Goal: Task Accomplishment & Management: Manage account settings

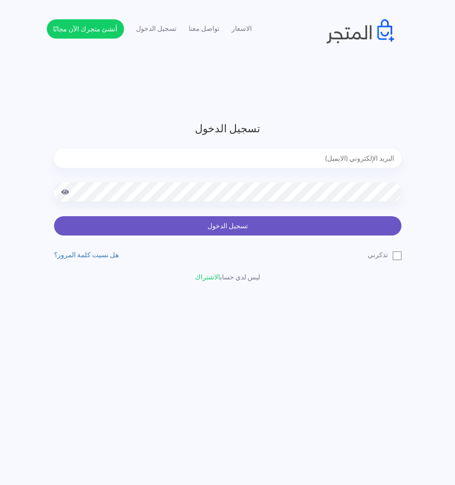
type input "[EMAIL_ADDRESS][DOMAIN_NAME]"
click at [281, 232] on button "تسجيل الدخول" at bounding box center [227, 225] width 347 height 19
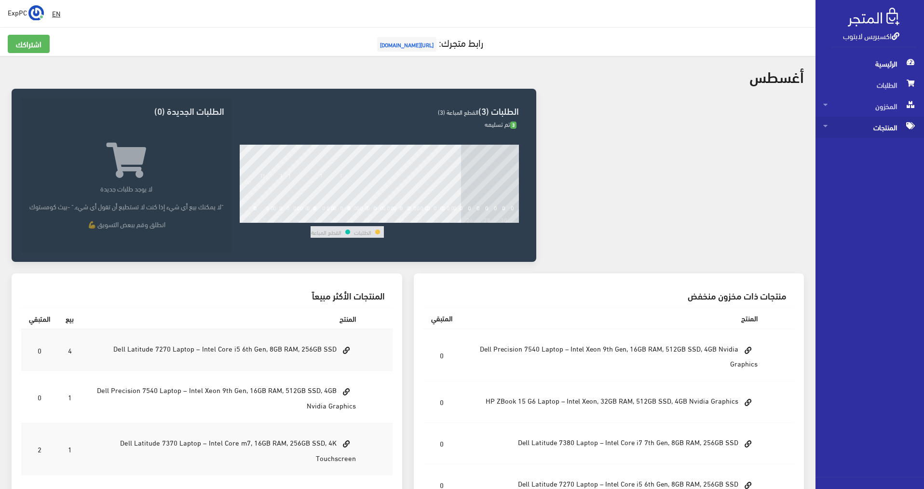
click at [460, 127] on span "المنتجات" at bounding box center [870, 127] width 93 height 21
click at [851, 124] on span "المنتجات" at bounding box center [870, 127] width 93 height 21
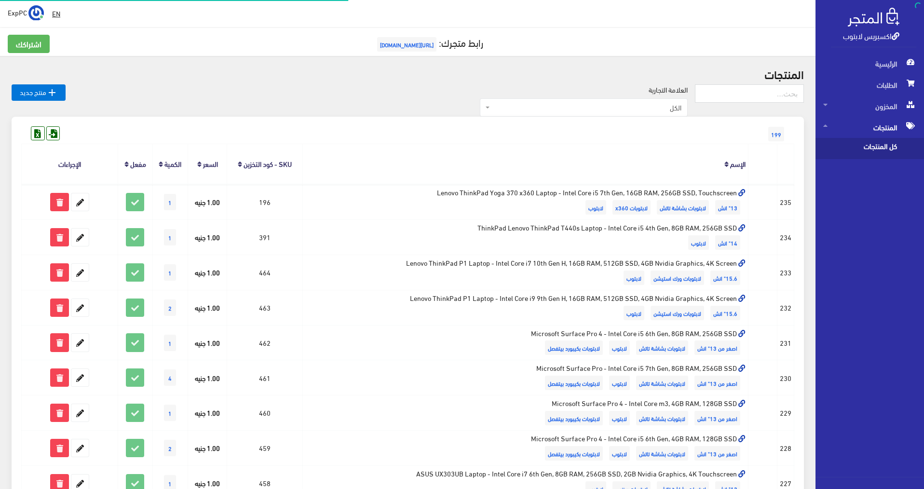
click at [845, 143] on span "كل المنتجات" at bounding box center [860, 148] width 73 height 21
drag, startPoint x: 741, startPoint y: 97, endPoint x: 739, endPoint y: 90, distance: 7.5
click at [739, 90] on input "text" at bounding box center [749, 93] width 109 height 18
type input "7390"
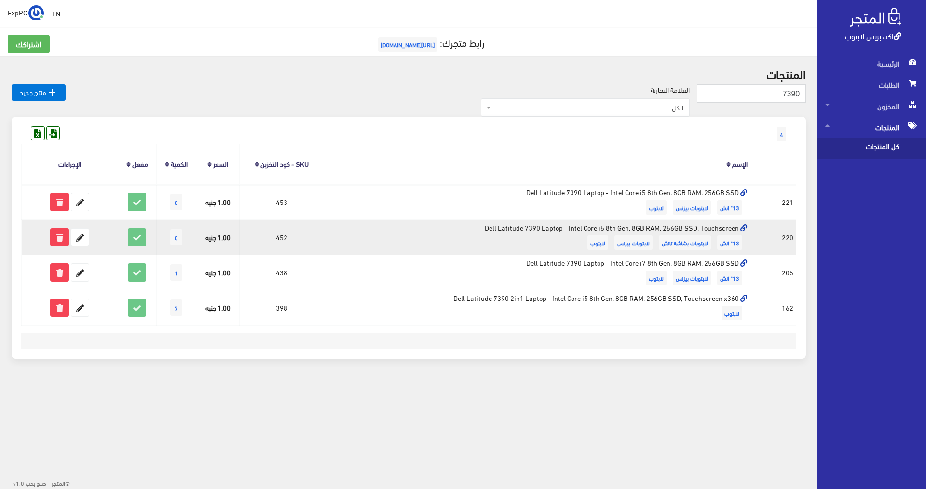
drag, startPoint x: 705, startPoint y: 226, endPoint x: 506, endPoint y: 232, distance: 199.8
click at [506, 232] on td "Dell Latitude 7390 Laptop - Intel Core i5 8th Gen, 8GB RAM, 256GB SSD, Touchscr…" at bounding box center [537, 237] width 426 height 35
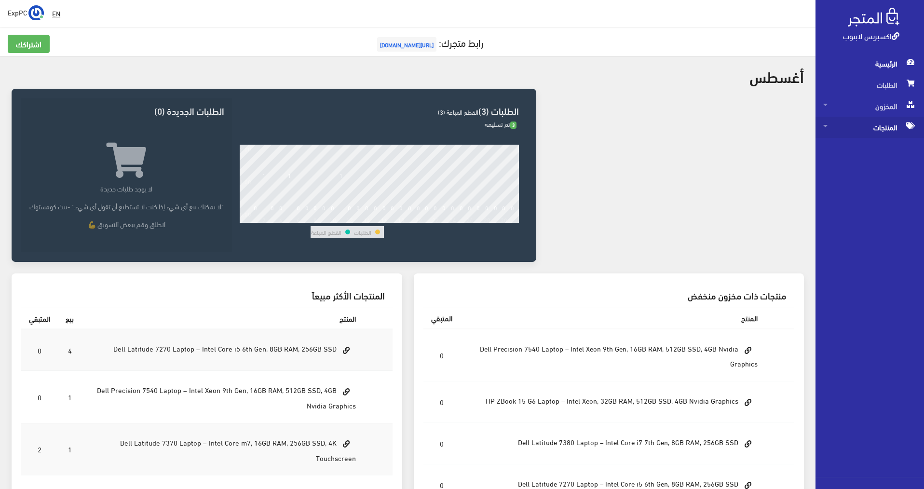
click at [886, 126] on span "المنتجات" at bounding box center [870, 127] width 93 height 21
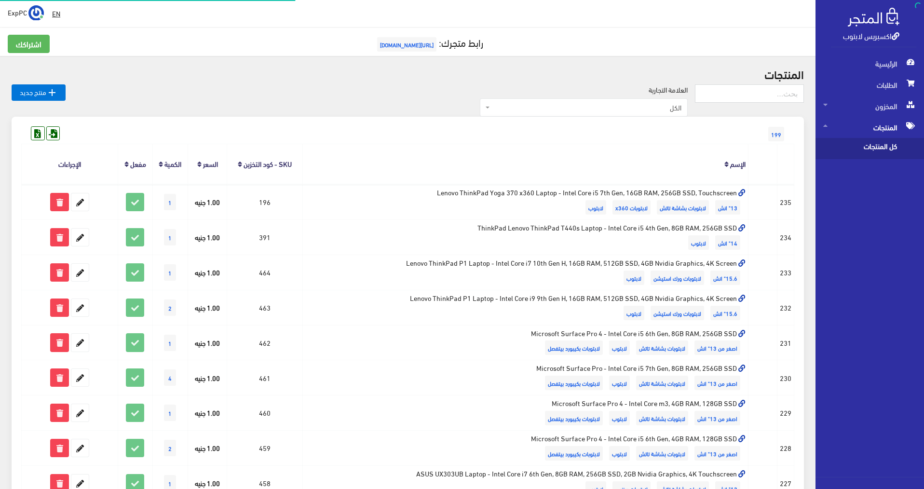
click at [852, 153] on span "كل المنتجات" at bounding box center [860, 148] width 73 height 21
click at [733, 92] on input "text" at bounding box center [749, 93] width 109 height 18
type input "7390"
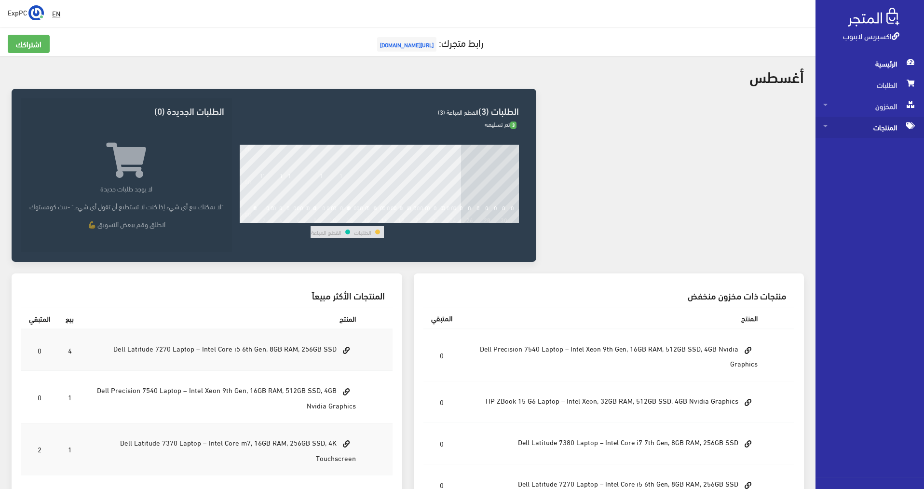
click at [460, 128] on span "المنتجات" at bounding box center [870, 127] width 93 height 21
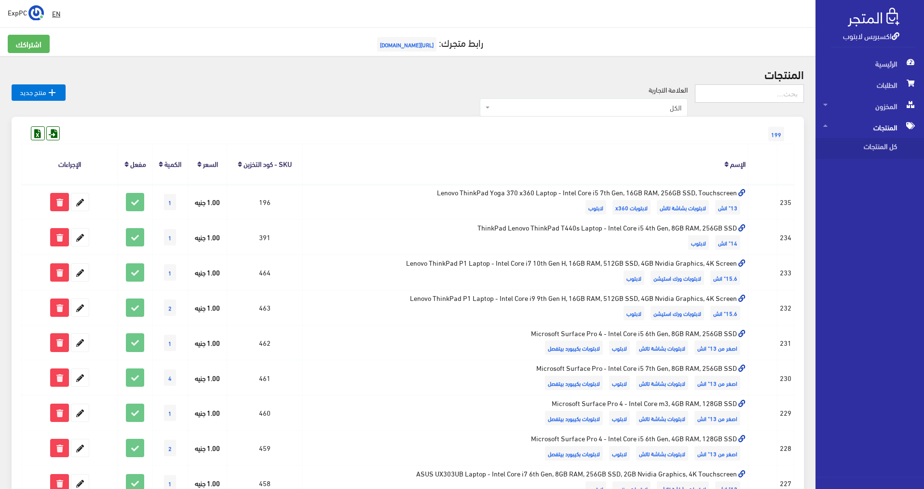
click at [460, 93] on input "text" at bounding box center [749, 93] width 109 height 18
type input "7"
type input "7390"
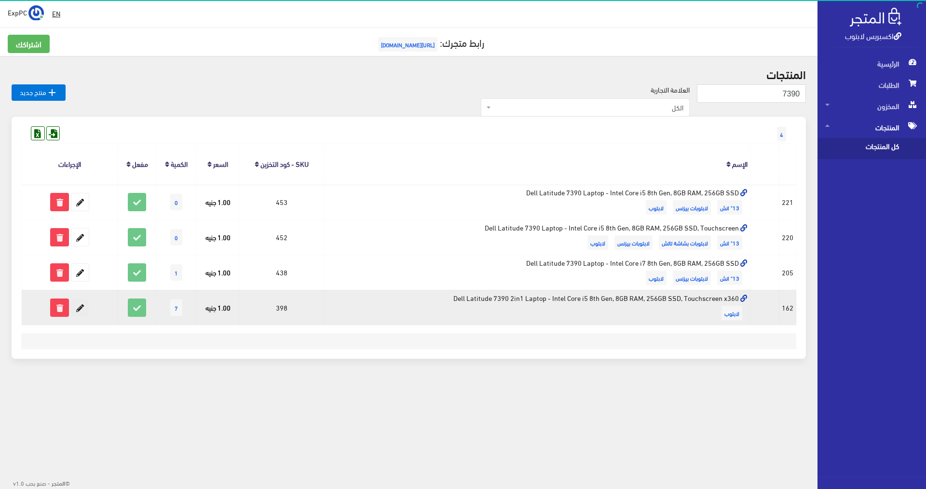
click at [74, 310] on icon at bounding box center [79, 307] width 17 height 17
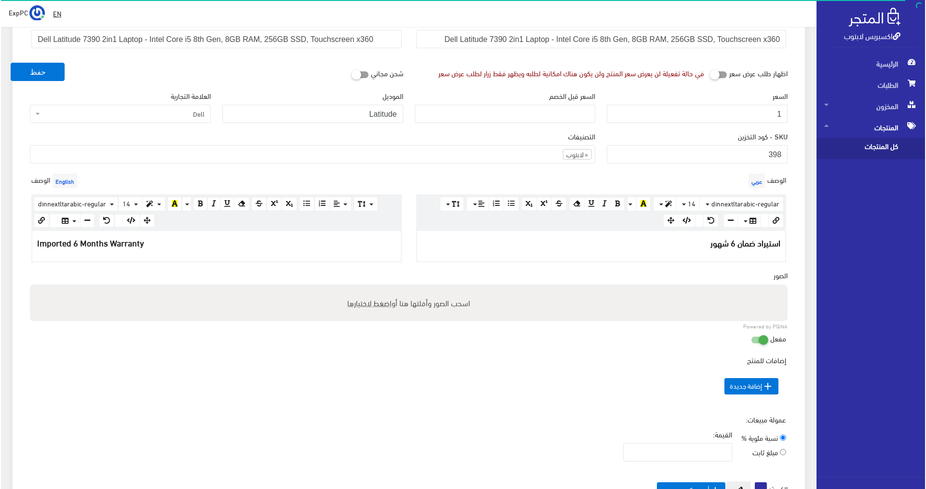
scroll to position [338, 0]
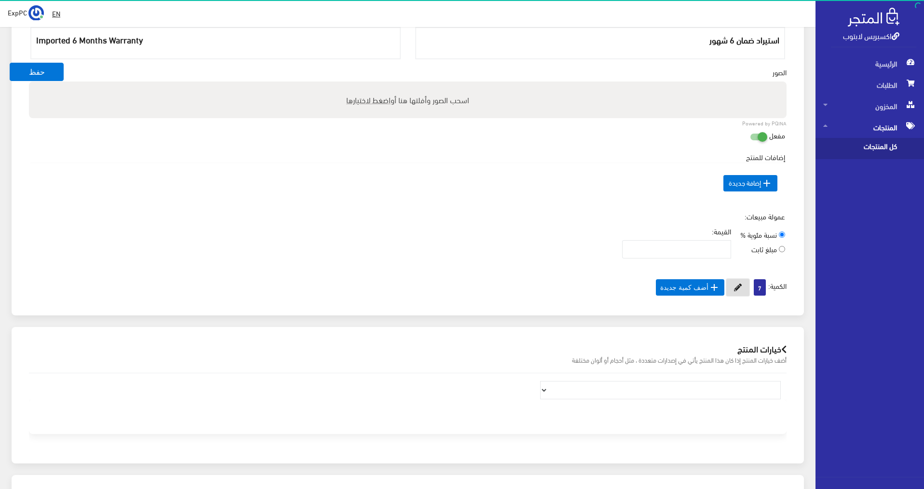
click at [729, 286] on button at bounding box center [738, 287] width 24 height 18
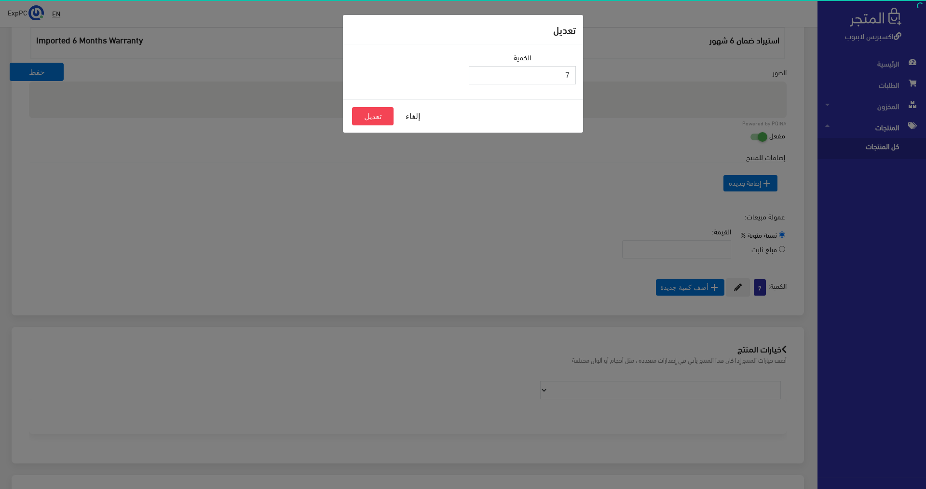
drag, startPoint x: 496, startPoint y: 69, endPoint x: 664, endPoint y: 87, distance: 168.4
click at [664, 87] on div "تعديل الكمية 7 إلغاء تعديل" at bounding box center [463, 244] width 926 height 489
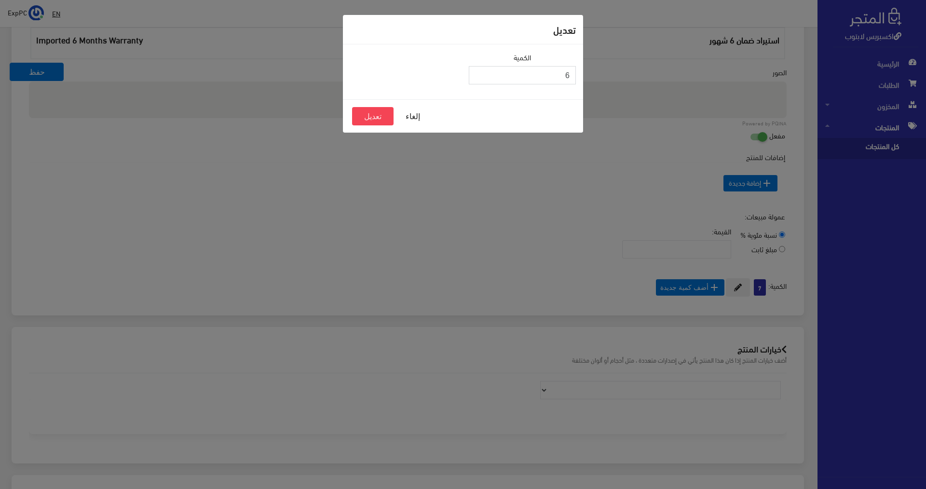
type input "6"
click at [378, 111] on button "تعديل" at bounding box center [372, 116] width 41 height 18
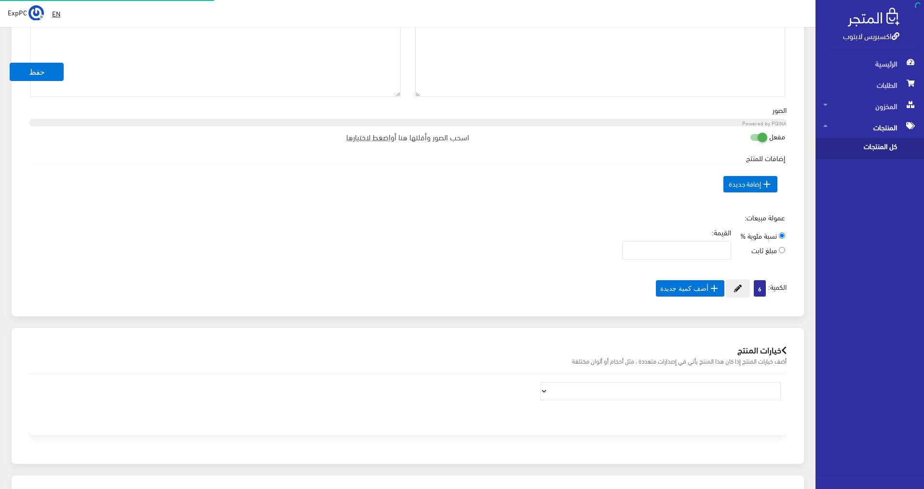
scroll to position [87, 0]
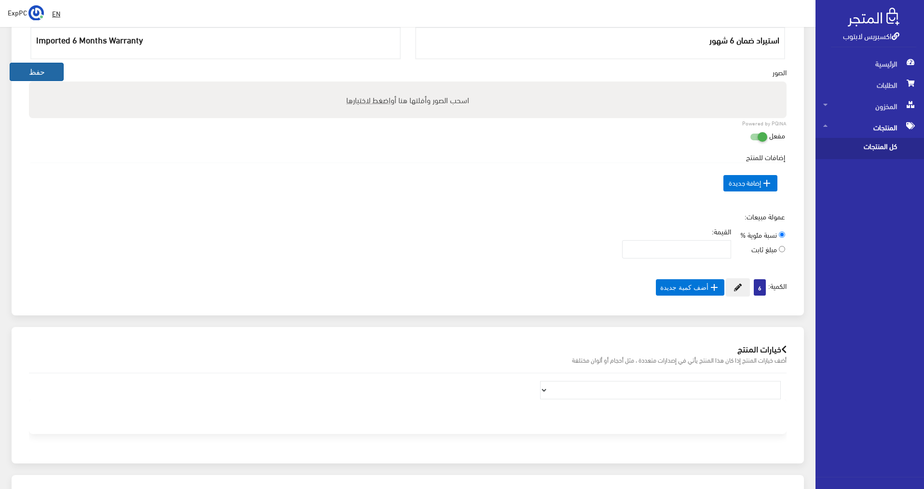
click at [46, 81] on button "حفظ" at bounding box center [37, 72] width 54 height 18
click at [44, 80] on button "حفظ" at bounding box center [37, 72] width 54 height 18
click at [42, 78] on button "حفظ" at bounding box center [37, 72] width 54 height 18
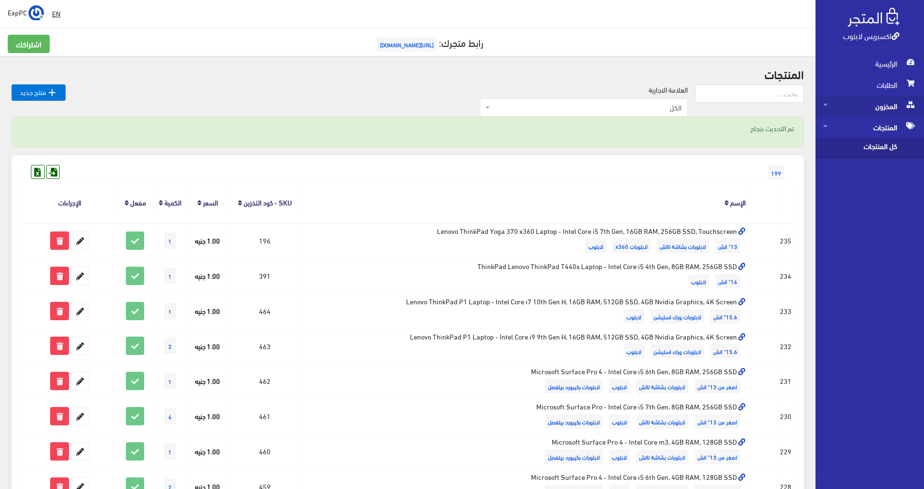
click at [869, 108] on span "المخزون" at bounding box center [870, 106] width 93 height 21
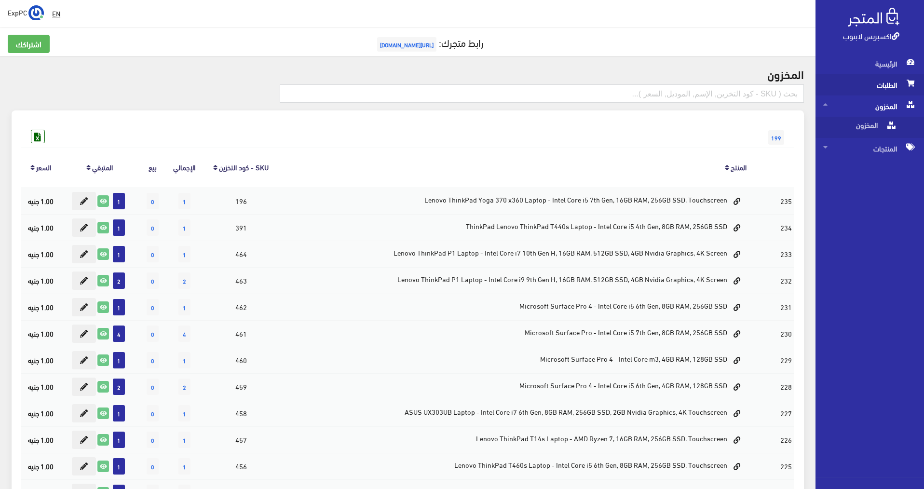
click at [880, 86] on span "الطلبات" at bounding box center [870, 84] width 93 height 21
